Goal: Transaction & Acquisition: Subscribe to service/newsletter

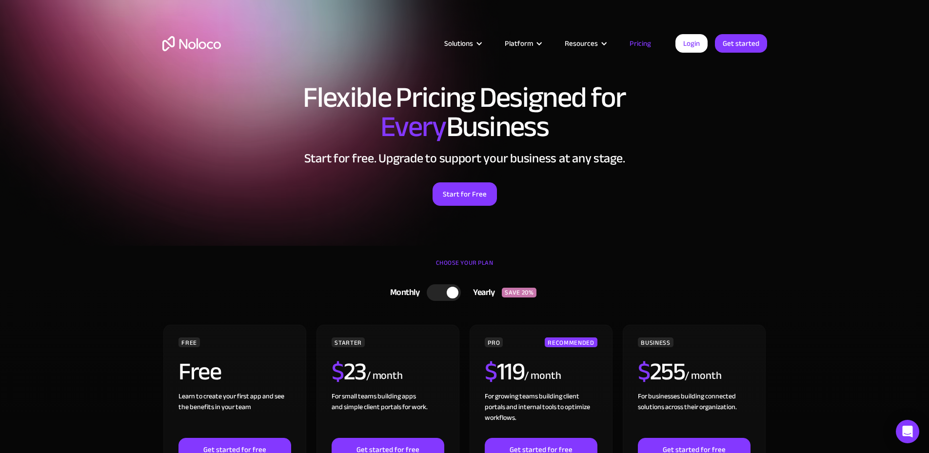
click at [647, 38] on link "Pricing" at bounding box center [640, 43] width 46 height 13
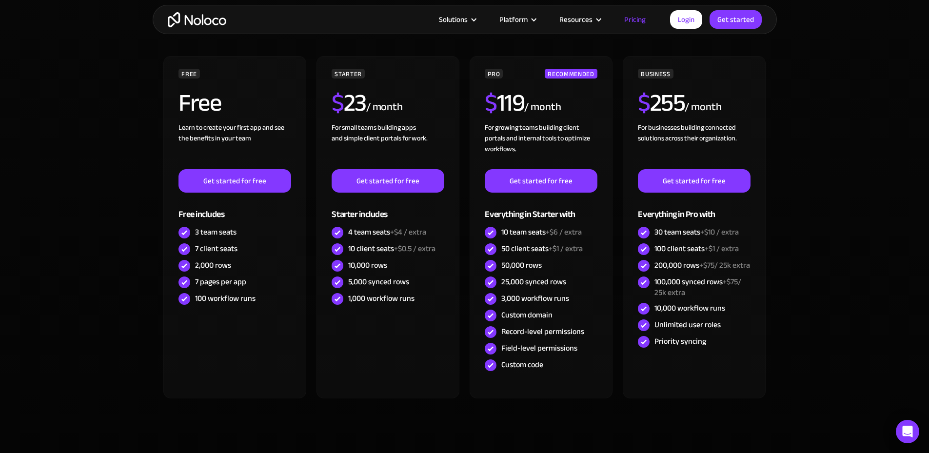
scroll to position [293, 0]
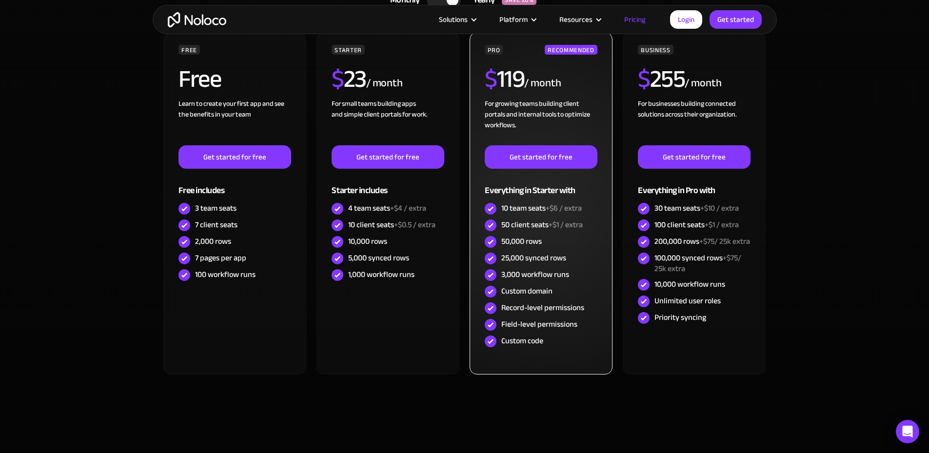
click at [504, 212] on div "10 team seats +$6 / extra" at bounding box center [541, 208] width 80 height 11
drag, startPoint x: 504, startPoint y: 212, endPoint x: 562, endPoint y: 224, distance: 59.2
click at [561, 223] on div "PRO RECOMMENDED $ 119 / month For growing teams building client portals and int…" at bounding box center [541, 197] width 112 height 305
click at [563, 224] on span "+$1 / extra" at bounding box center [566, 224] width 34 height 15
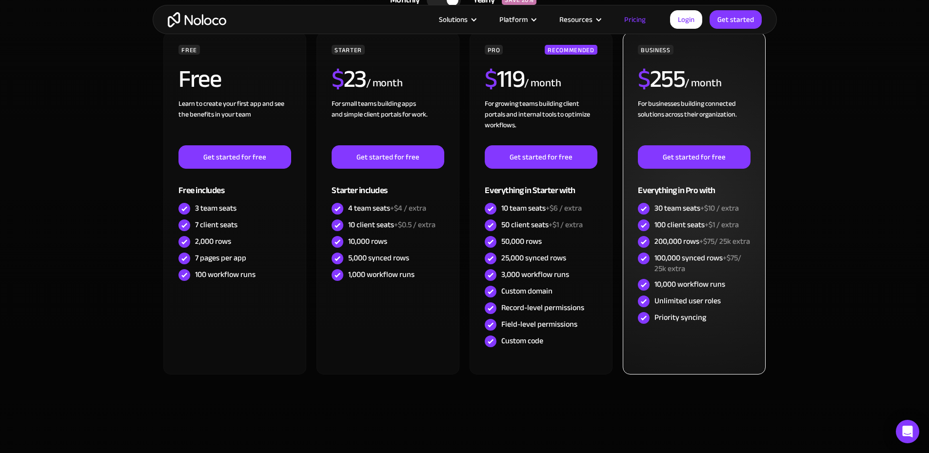
click at [660, 208] on div "30 team seats +$10 / extra" at bounding box center [696, 208] width 84 height 11
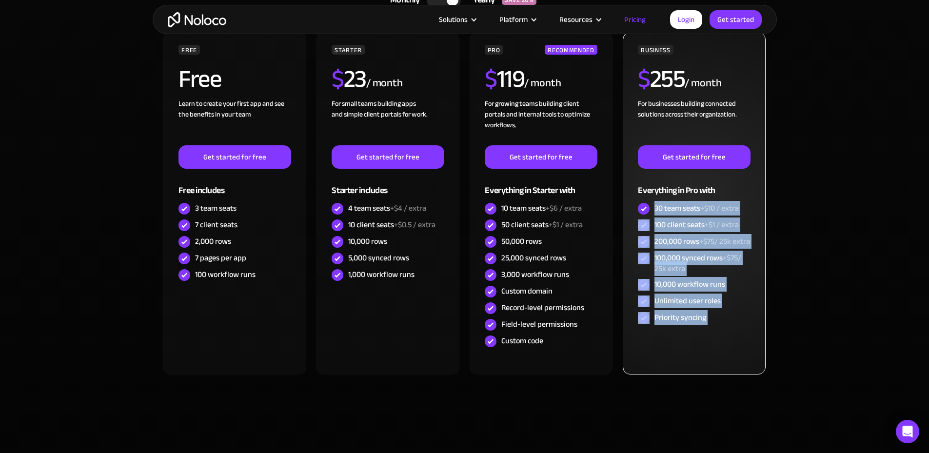
drag, startPoint x: 660, startPoint y: 208, endPoint x: 725, endPoint y: 334, distance: 141.8
click at [725, 326] on div "BUSINESS $ 255 / month For businesses building connected solutions across their…" at bounding box center [694, 185] width 112 height 281
click at [725, 326] on div "Priority syncing" at bounding box center [694, 318] width 112 height 17
drag, startPoint x: 725, startPoint y: 334, endPoint x: 638, endPoint y: 192, distance: 166.5
click at [638, 192] on div "BUSINESS $ 255 / month For businesses building connected solutions across their…" at bounding box center [694, 185] width 112 height 281
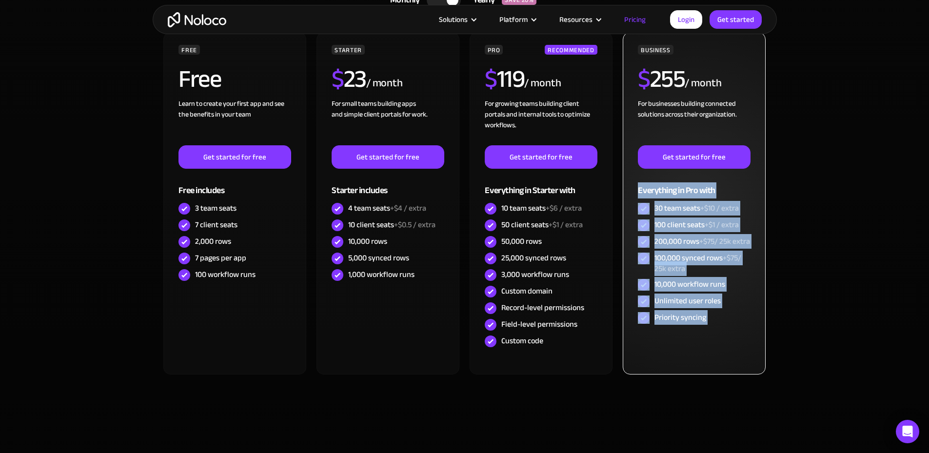
click at [638, 192] on div "Everything in Pro with" at bounding box center [694, 185] width 112 height 32
drag, startPoint x: 638, startPoint y: 192, endPoint x: 752, endPoint y: 327, distance: 177.2
click at [752, 327] on div "BUSINESS $ 255 / month For businesses building connected solutions across their…" at bounding box center [694, 203] width 142 height 342
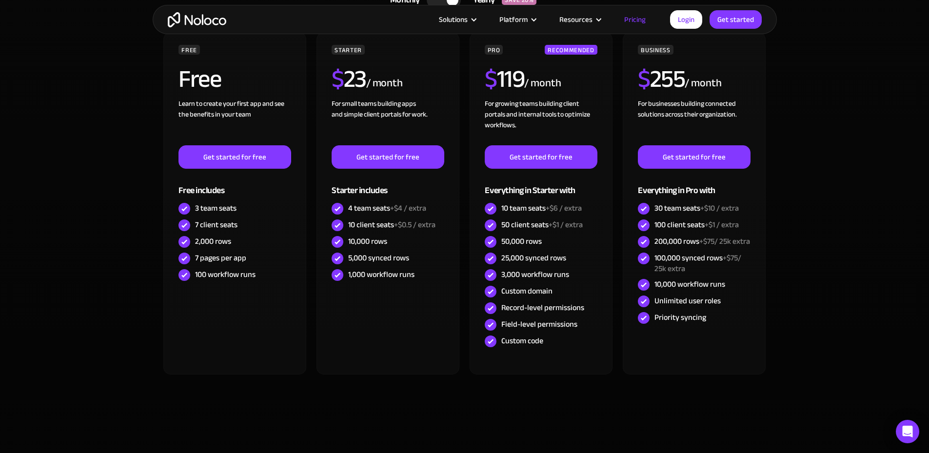
click at [799, 289] on section "CHOOSE YOUR PLAN Monthly Yearly SAVE 20% Monthly Yearly SAVE 20% FREE Free Lear…" at bounding box center [464, 204] width 929 height 502
